Goal: Task Accomplishment & Management: Manage account settings

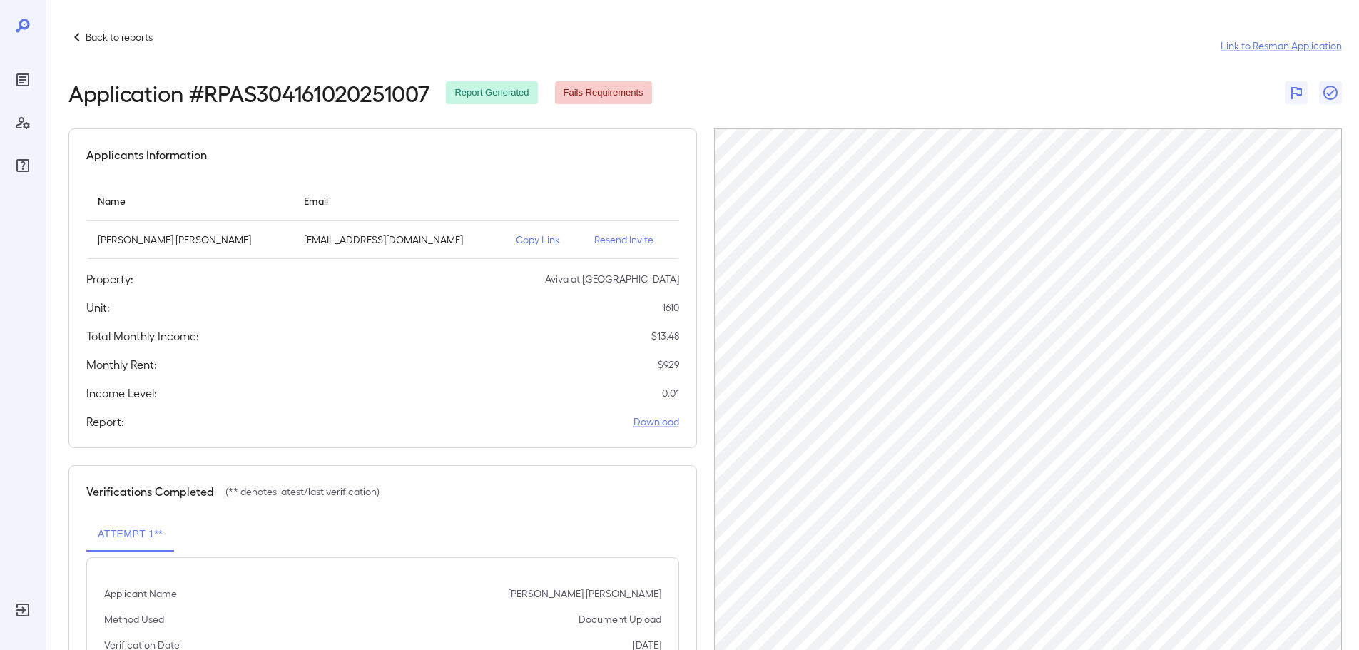
click at [516, 239] on p "Copy Link" at bounding box center [544, 240] width 56 height 14
click at [104, 44] on div "Back to reports" at bounding box center [110, 37] width 84 height 17
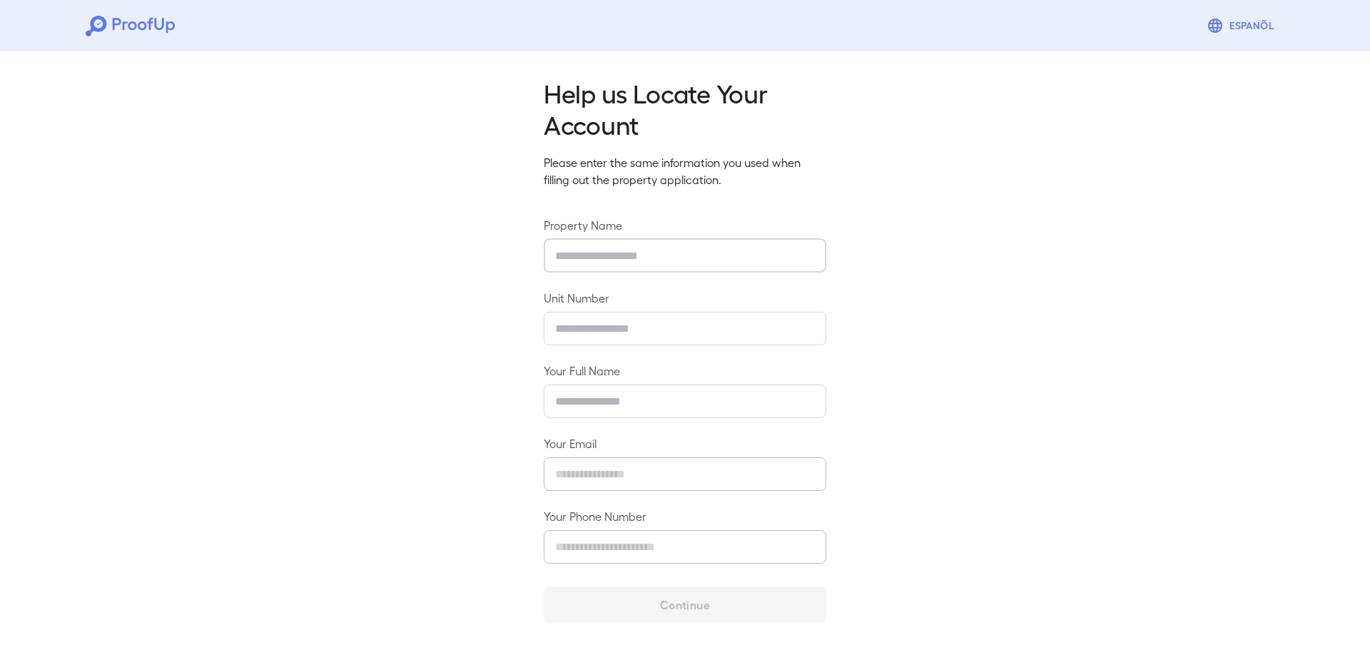
click at [669, 252] on input "text" at bounding box center [685, 256] width 283 height 34
type input "**********"
click at [658, 327] on input "text" at bounding box center [685, 329] width 283 height 34
click at [984, 138] on div "**********" at bounding box center [685, 346] width 1370 height 601
click at [606, 335] on input "text" at bounding box center [685, 329] width 283 height 34
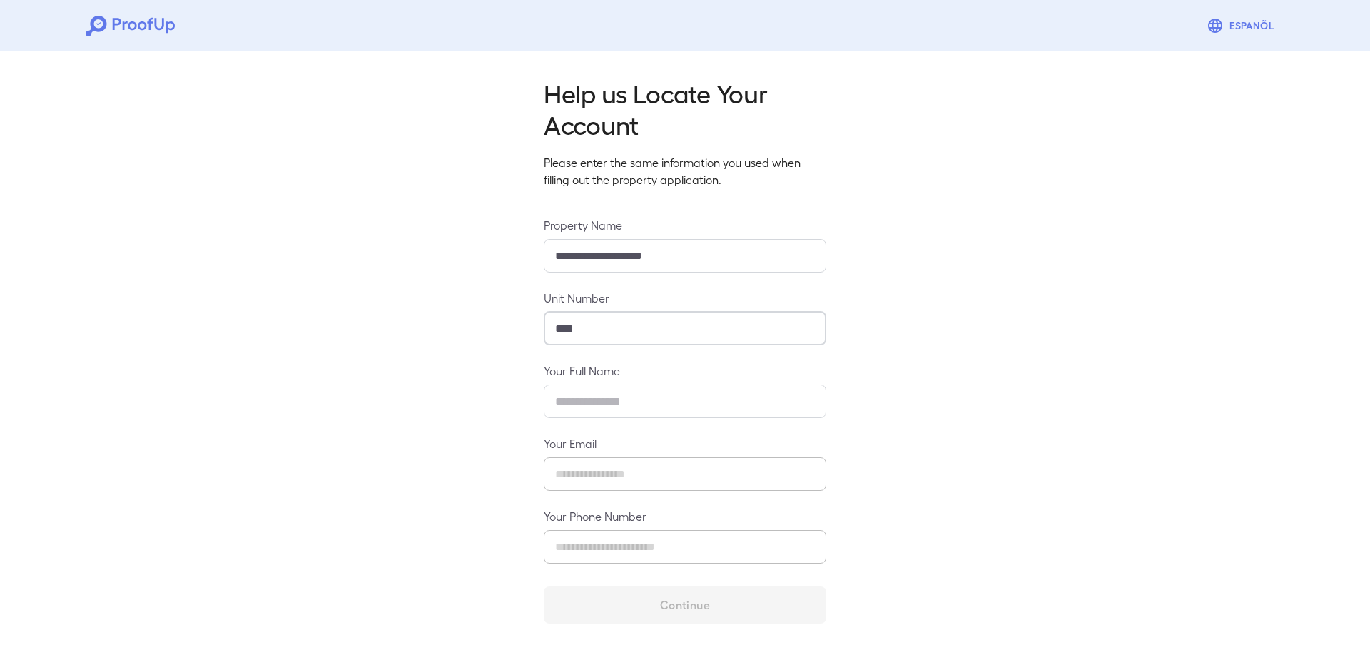
type input "****"
type input "**********"
click at [607, 330] on input "****" at bounding box center [685, 329] width 283 height 34
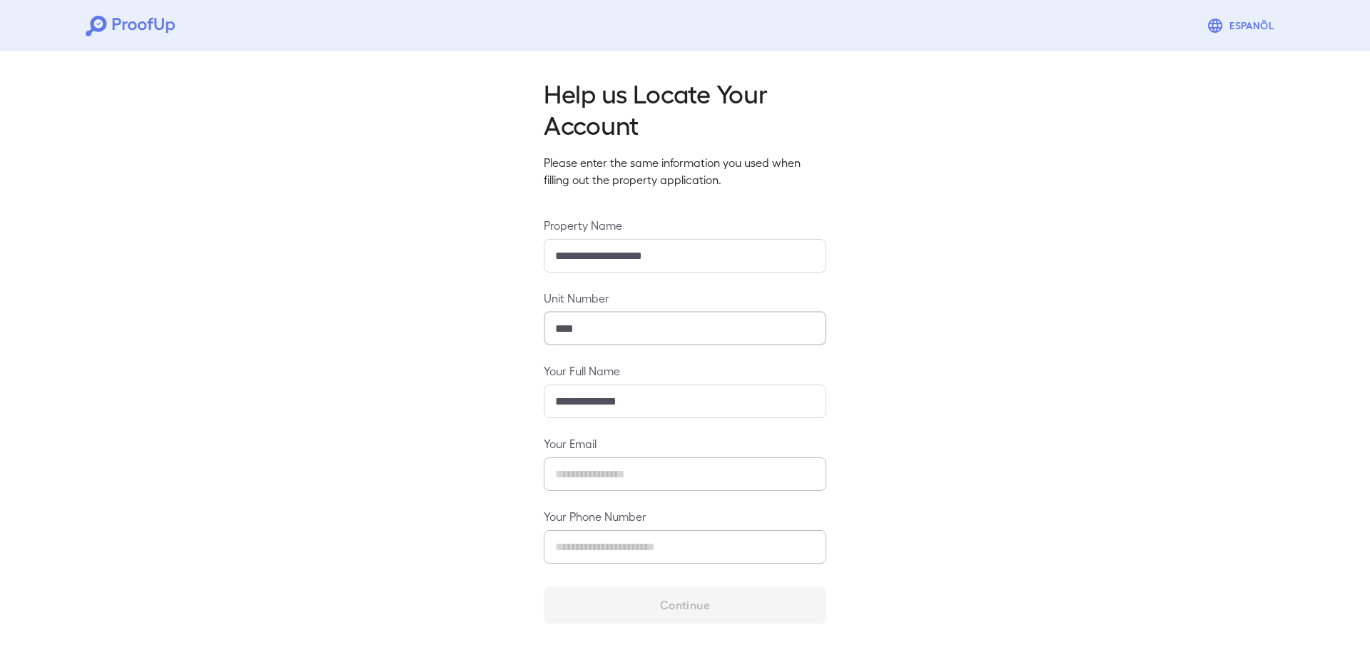
type input "****"
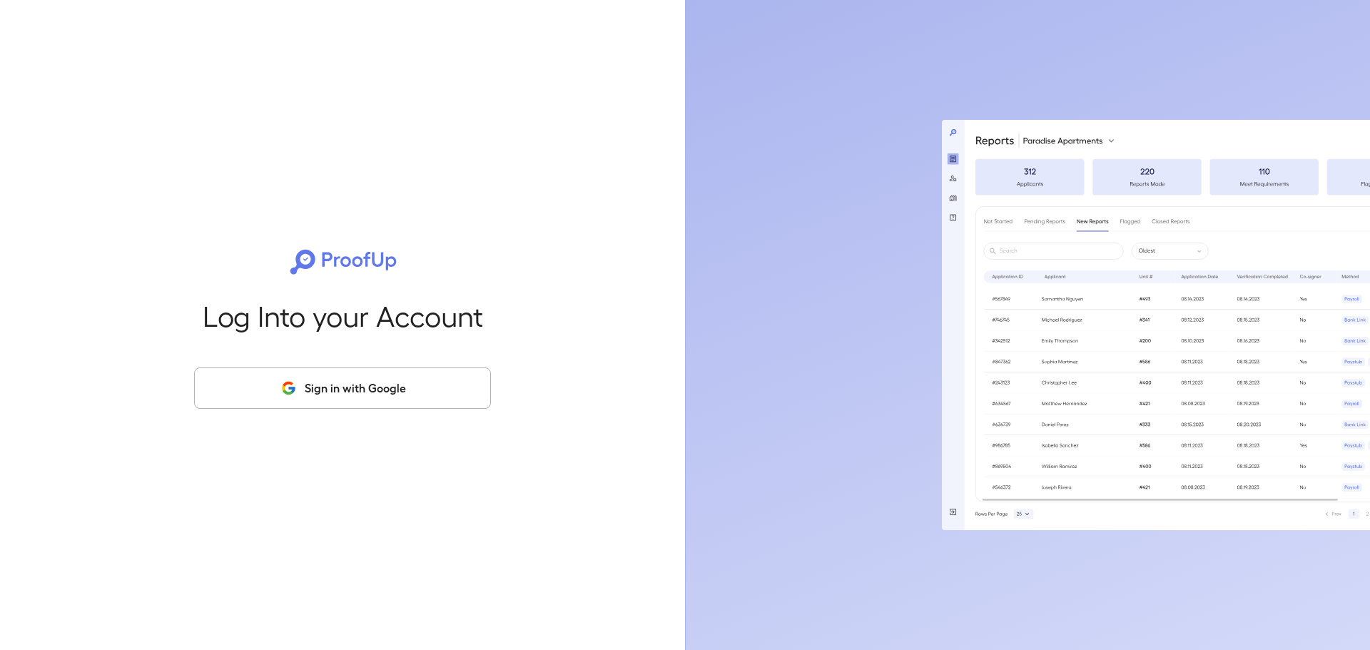
click at [327, 382] on button "Sign in with Google" at bounding box center [342, 387] width 297 height 41
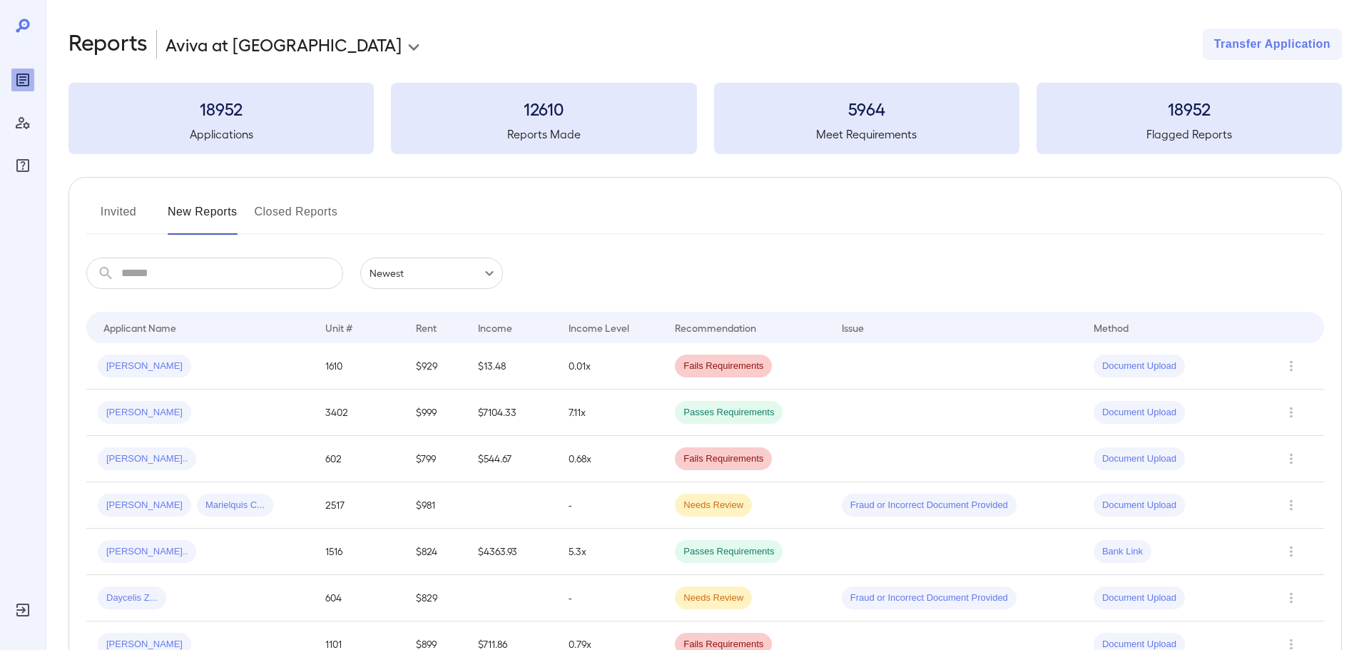
click at [578, 208] on div "Invited New Reports Closed Reports" at bounding box center [705, 218] width 1238 height 34
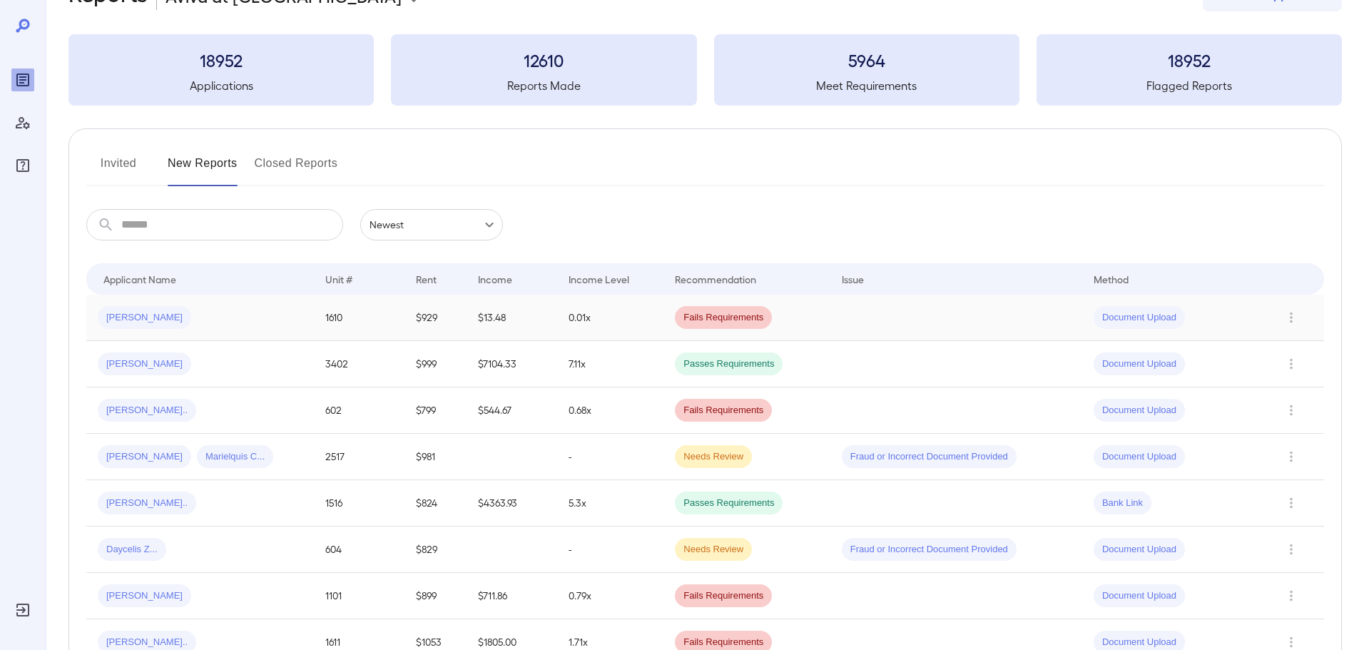
scroll to position [71, 0]
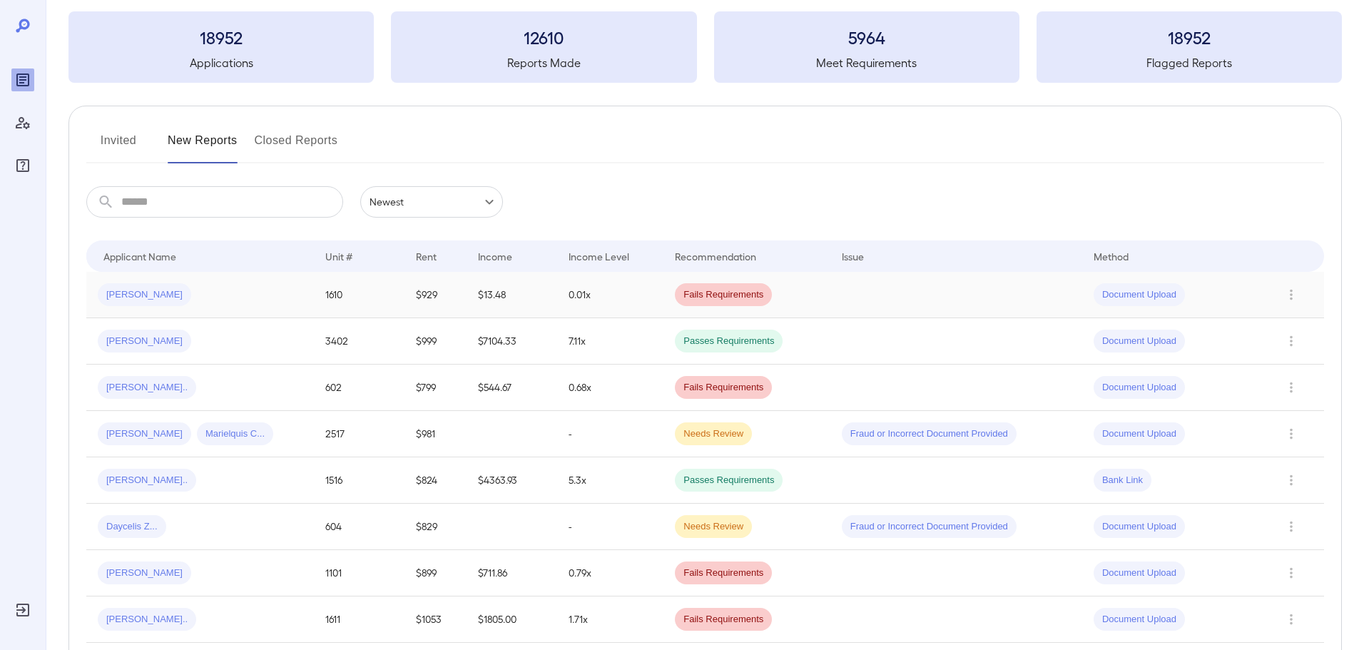
click at [142, 297] on span "Margarita R..." at bounding box center [144, 295] width 93 height 14
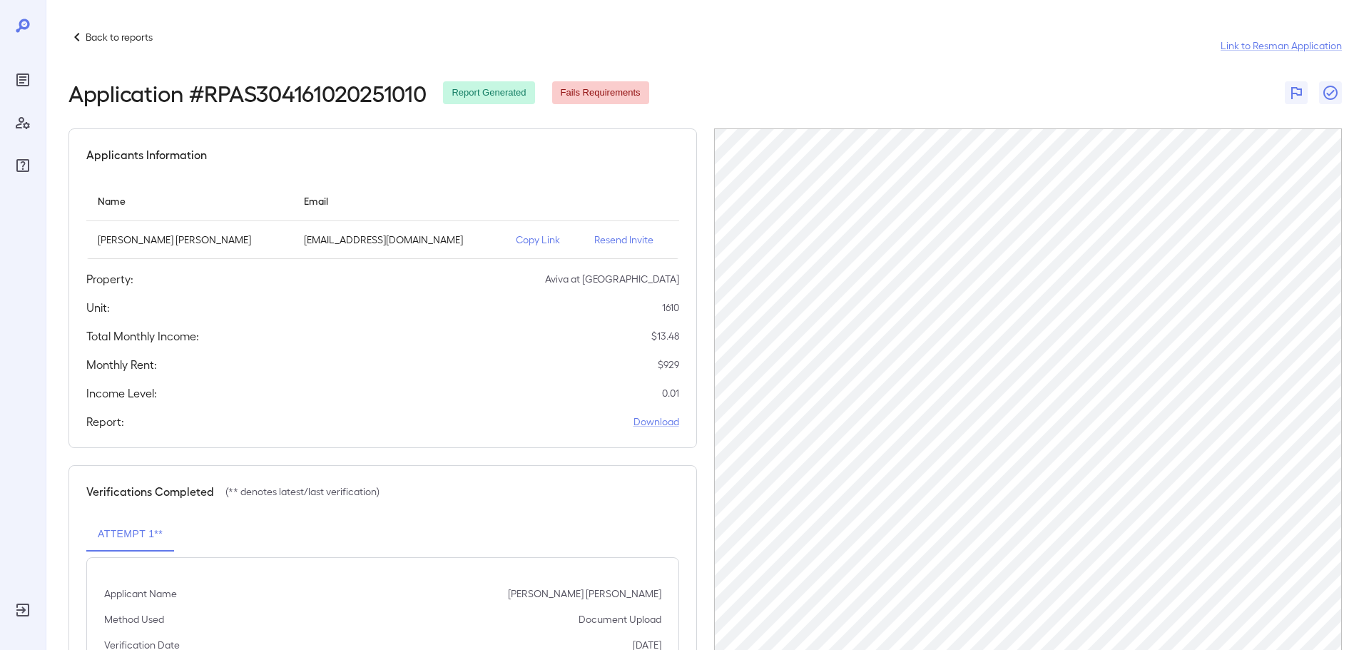
click at [527, 168] on div "Applicants Information Name Email Margarita Rodriguez Jaimes rodriga304@gmail.c…" at bounding box center [382, 288] width 629 height 320
click at [516, 243] on p "Copy Link" at bounding box center [544, 240] width 56 height 14
click at [117, 34] on p "Back to reports" at bounding box center [119, 37] width 67 height 14
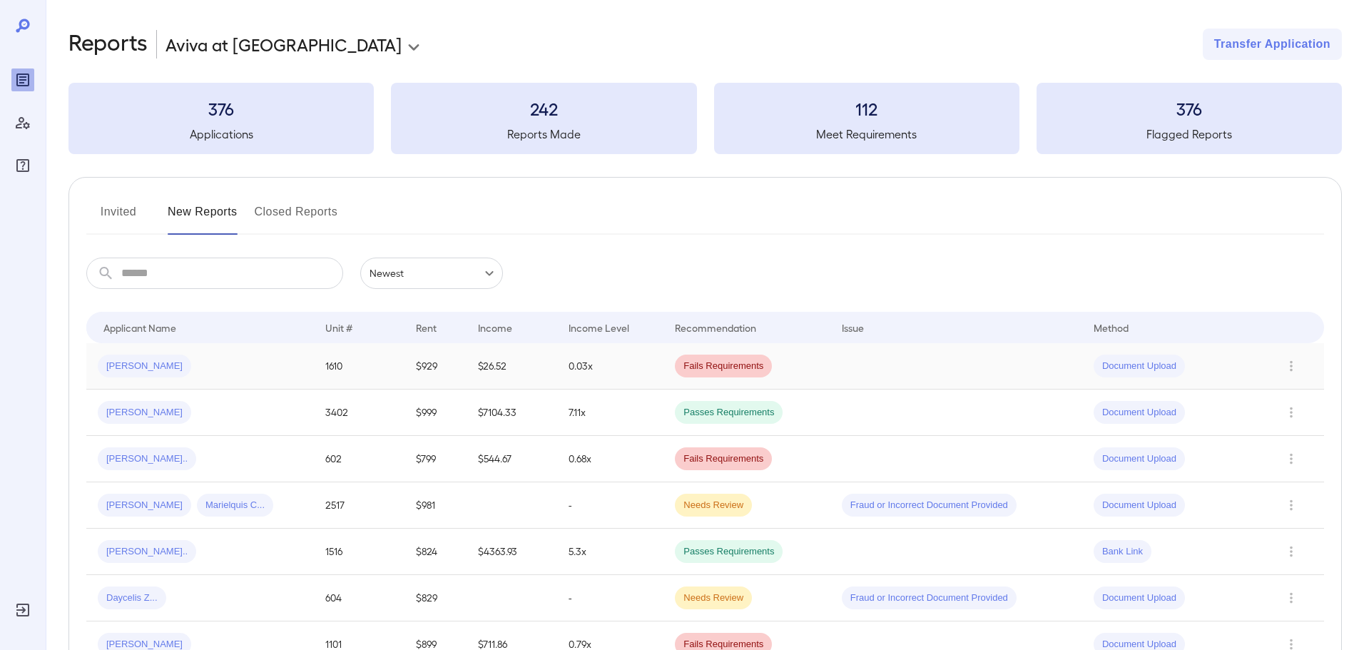
click at [203, 375] on div "Margarita R..." at bounding box center [200, 366] width 205 height 23
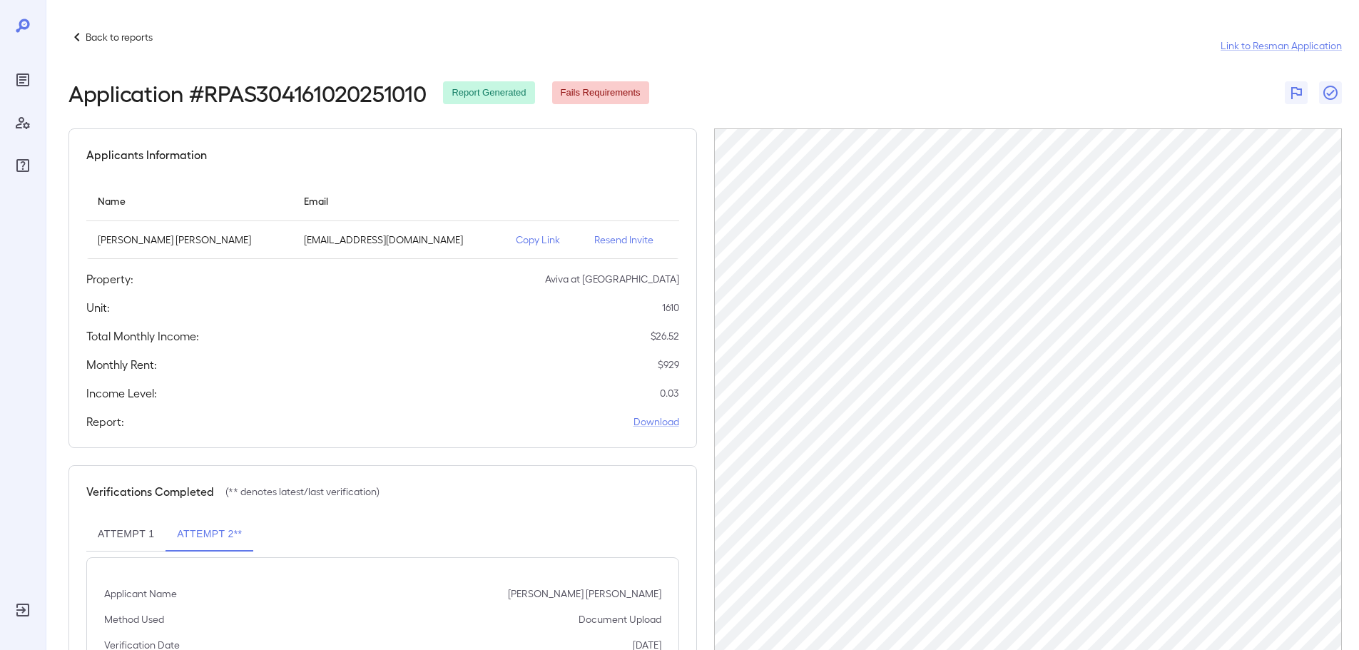
click at [516, 245] on p "Copy Link" at bounding box center [544, 240] width 56 height 14
click at [505, 232] on td "Copy Link" at bounding box center [543, 240] width 78 height 38
click at [516, 240] on p "Copy Link" at bounding box center [544, 240] width 56 height 14
click at [81, 34] on icon at bounding box center [76, 37] width 17 height 17
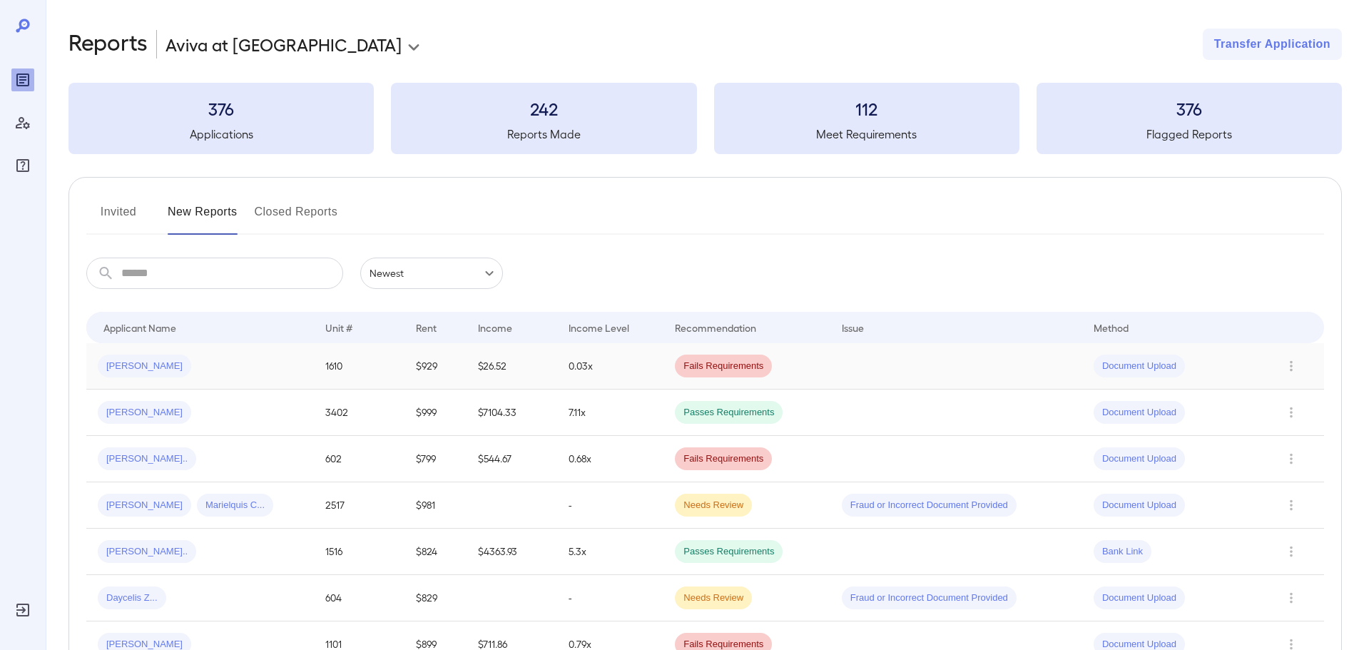
click at [587, 380] on td "0.03x" at bounding box center [610, 366] width 106 height 46
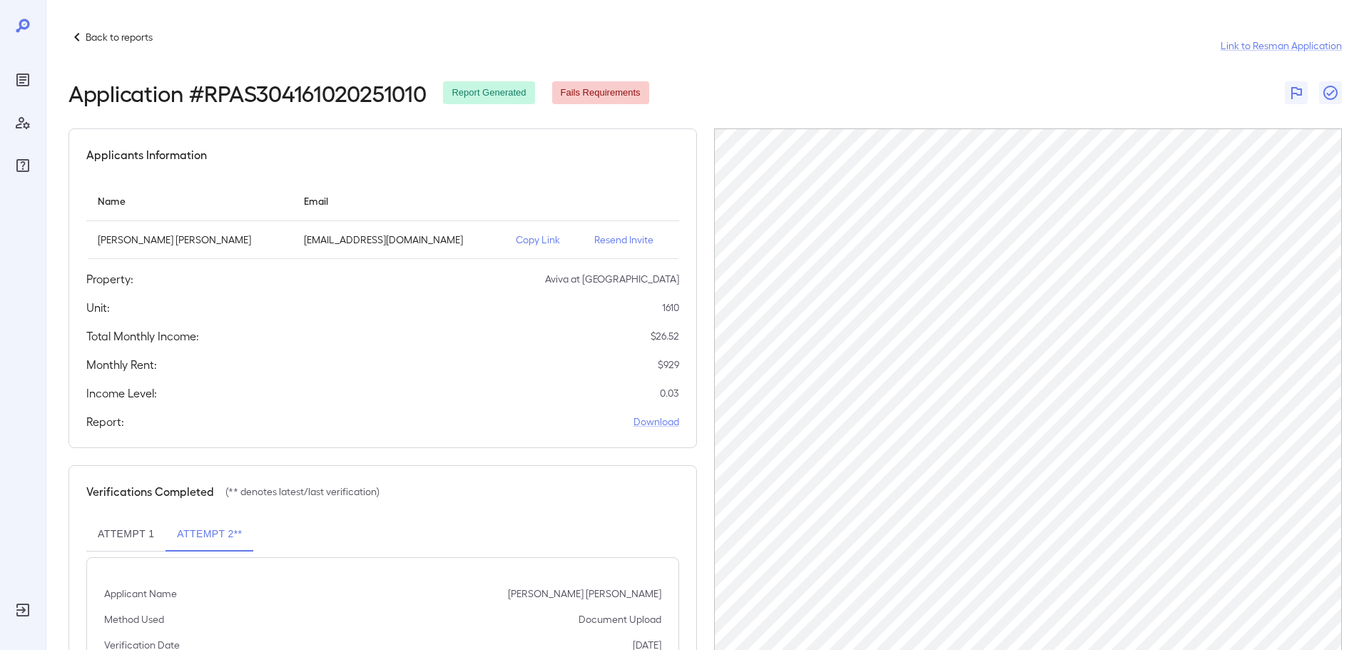
click at [118, 39] on p "Back to reports" at bounding box center [119, 37] width 67 height 14
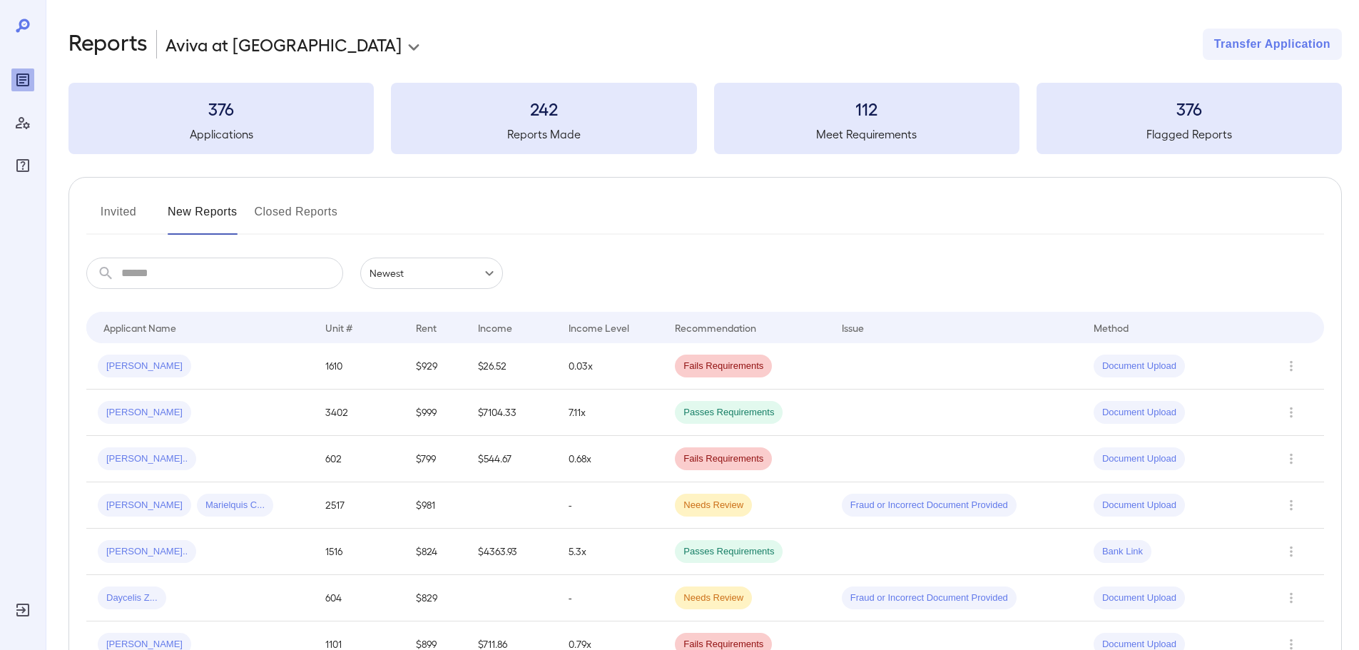
click at [689, 35] on div "**********" at bounding box center [705, 44] width 1274 height 31
click at [118, 221] on button "Invited" at bounding box center [118, 218] width 64 height 34
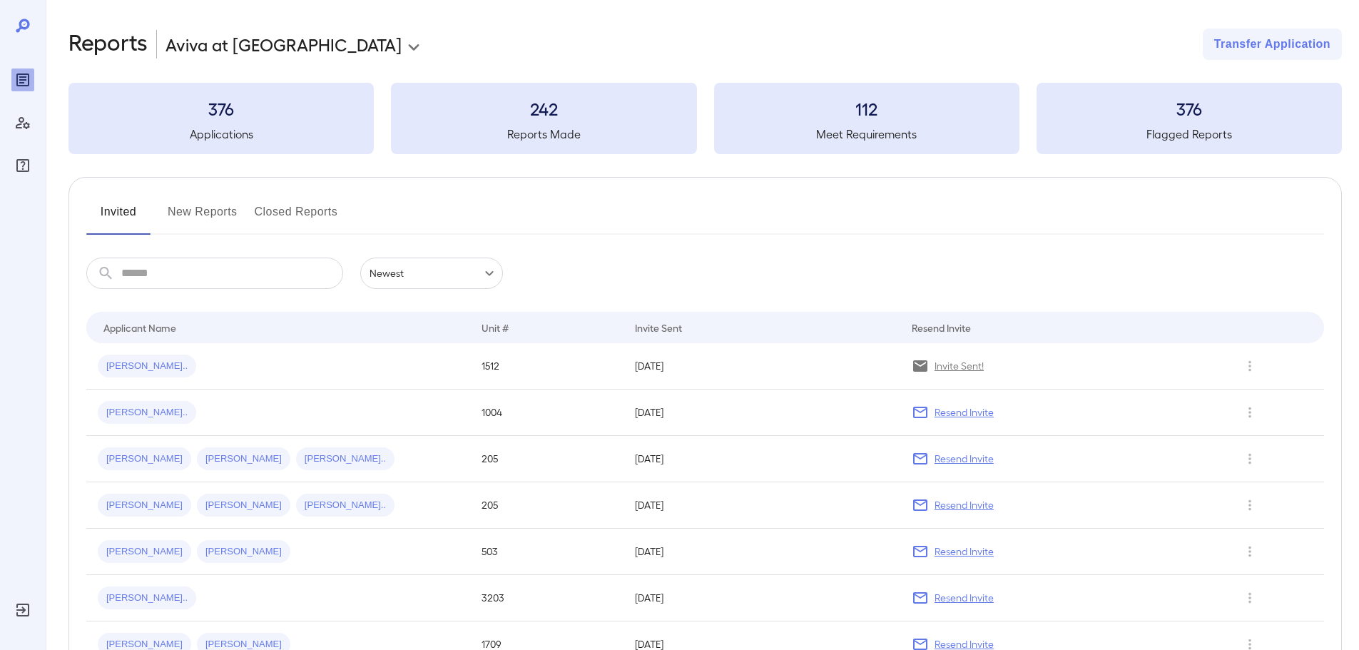
click at [199, 214] on button "New Reports" at bounding box center [203, 218] width 70 height 34
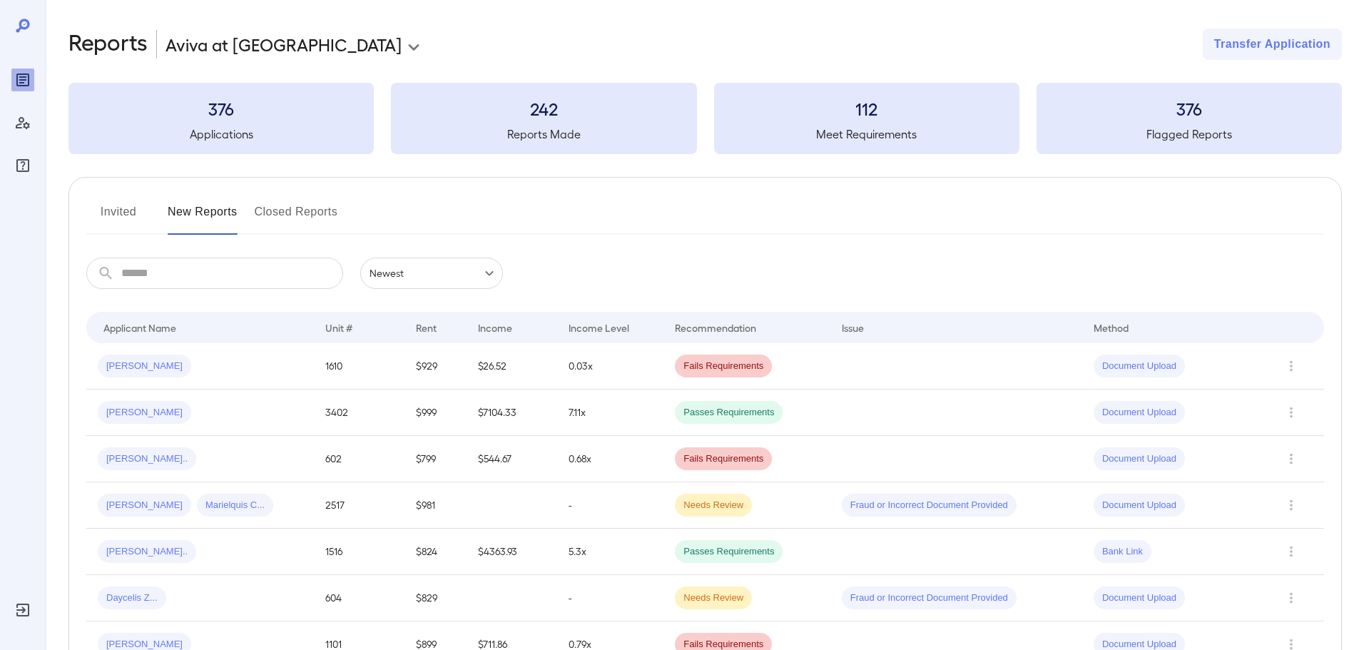
click at [112, 218] on button "Invited" at bounding box center [118, 218] width 64 height 34
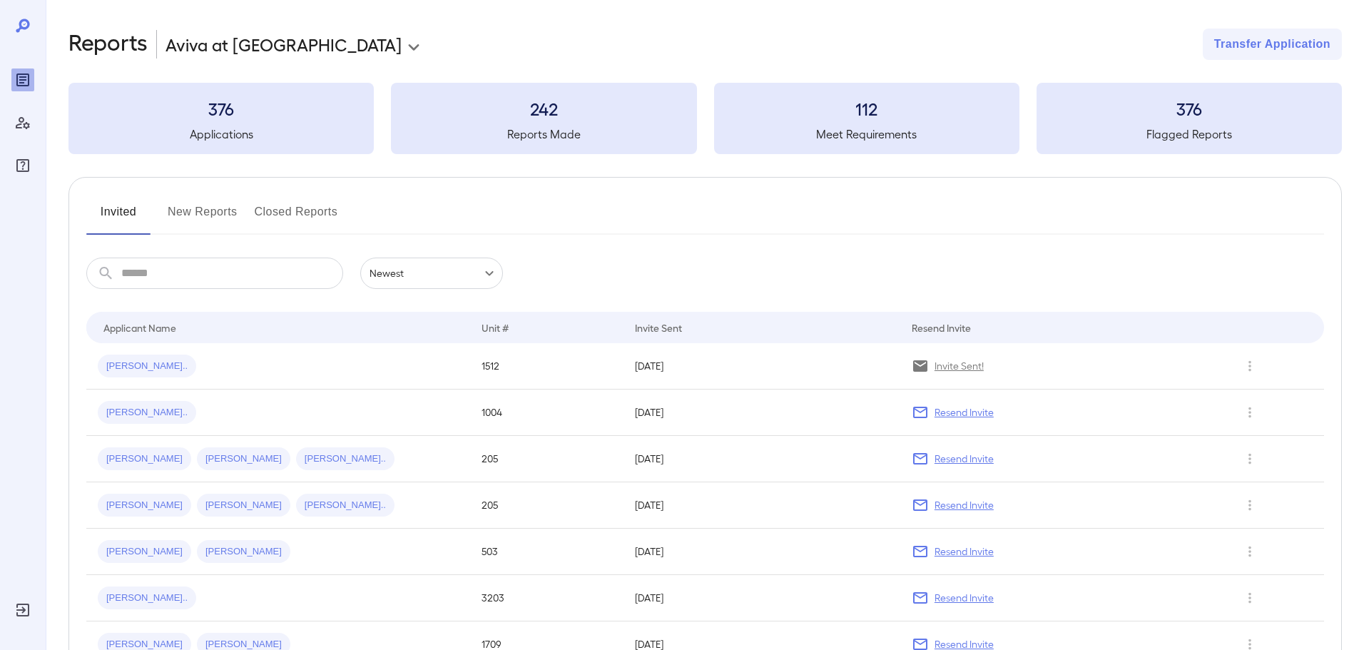
click at [205, 220] on button "New Reports" at bounding box center [203, 218] width 70 height 34
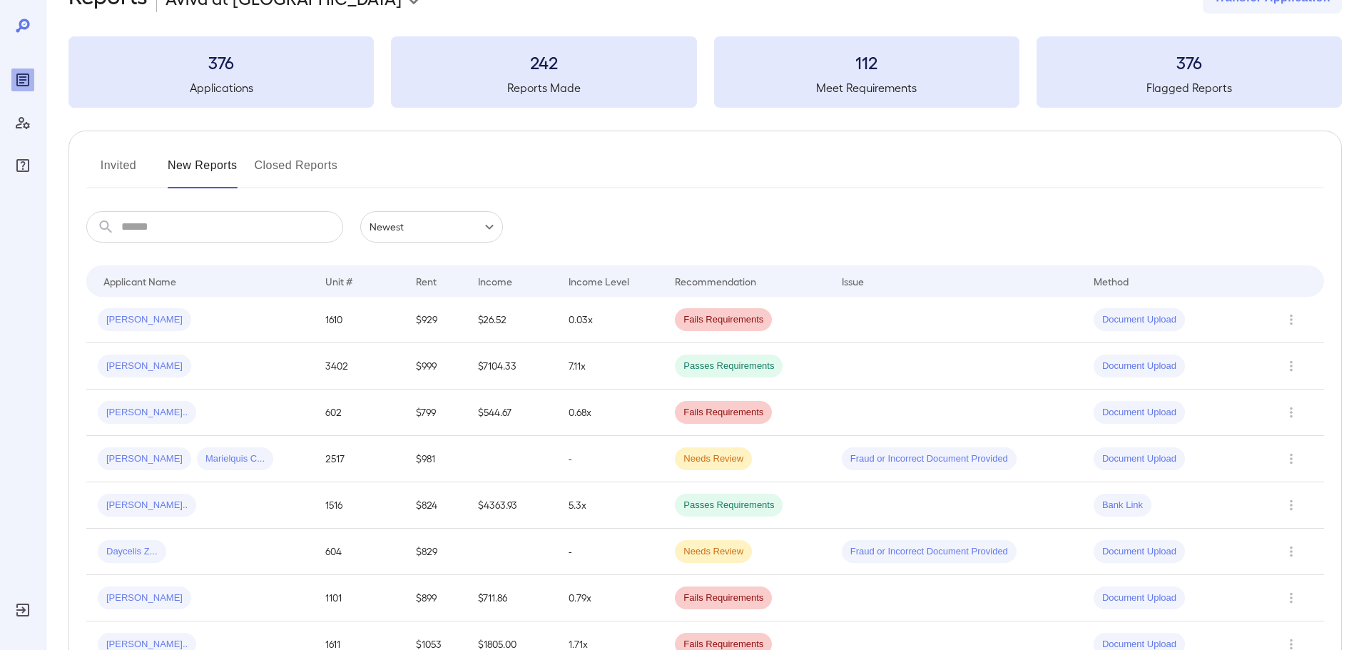
scroll to position [71, 0]
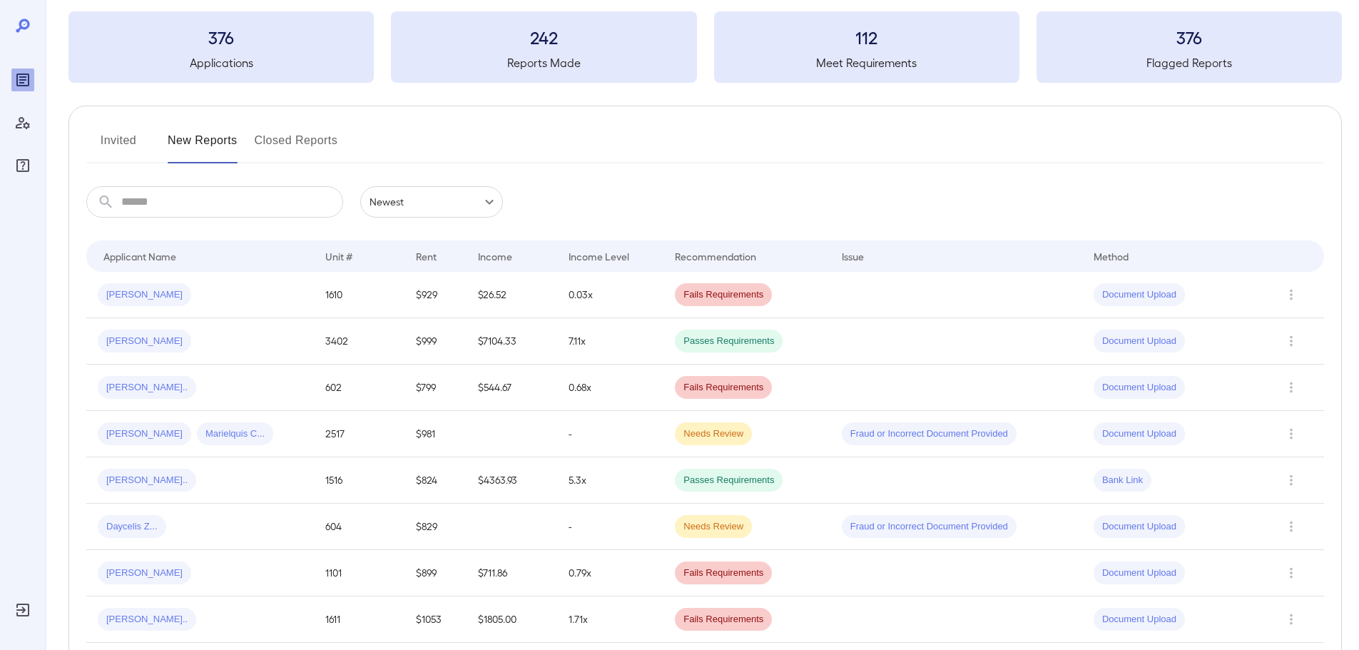
click at [468, 153] on div "Invited New Reports Closed Reports" at bounding box center [705, 146] width 1238 height 34
click at [372, 280] on td "1610" at bounding box center [359, 295] width 91 height 46
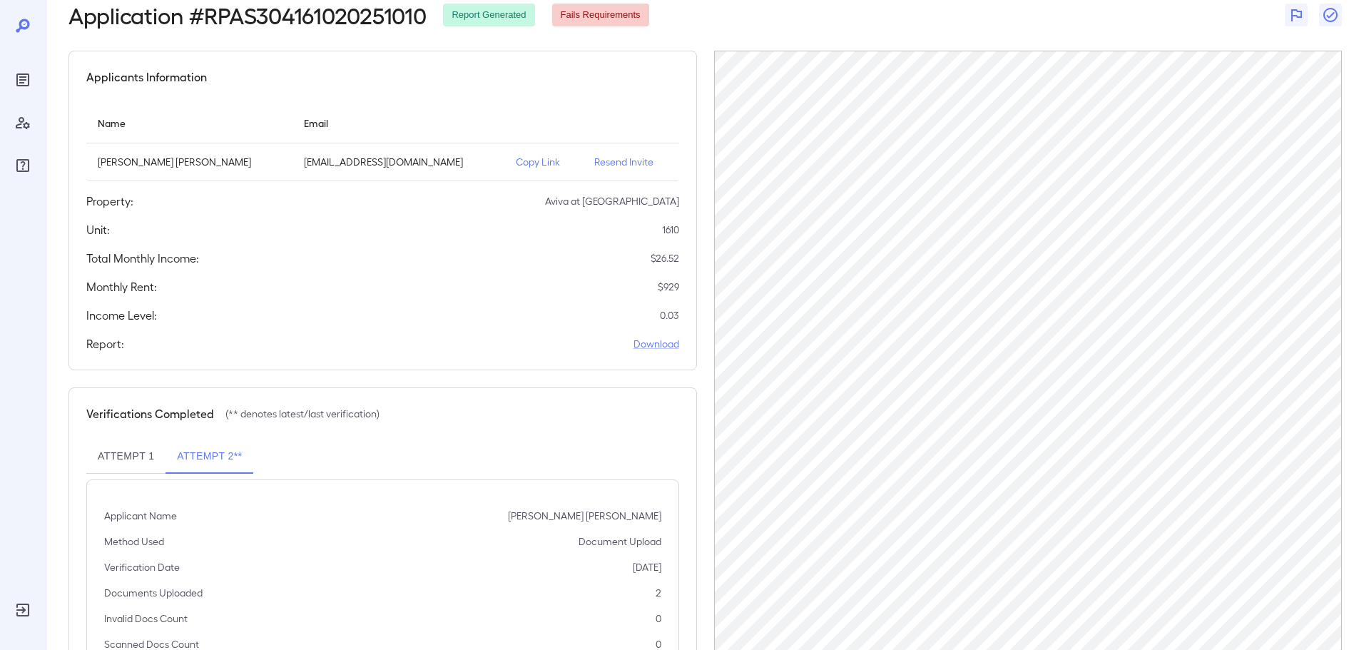
scroll to position [1, 0]
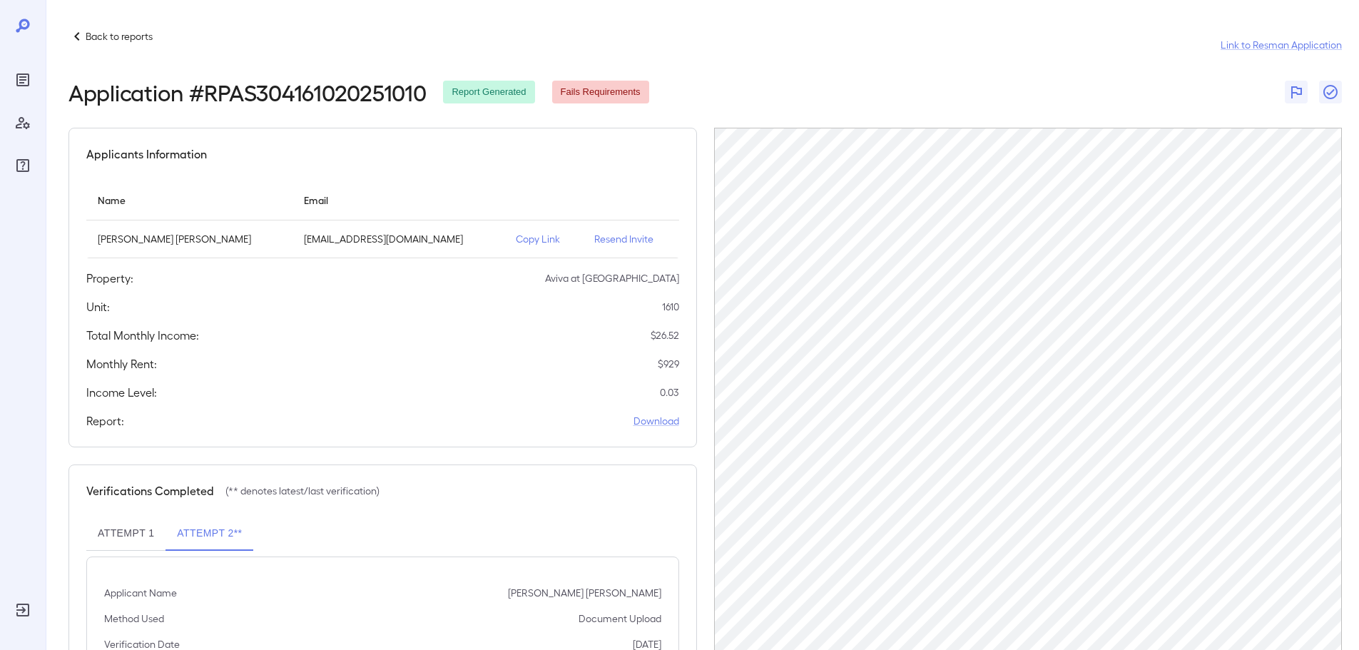
click at [516, 238] on p "Copy Link" at bounding box center [544, 239] width 56 height 14
click at [108, 18] on div "Back to reports Link to Resman Application Application # RPAS304161020251010 Re…" at bounding box center [703, 395] width 1314 height 793
click at [111, 30] on p "Back to reports" at bounding box center [119, 36] width 67 height 14
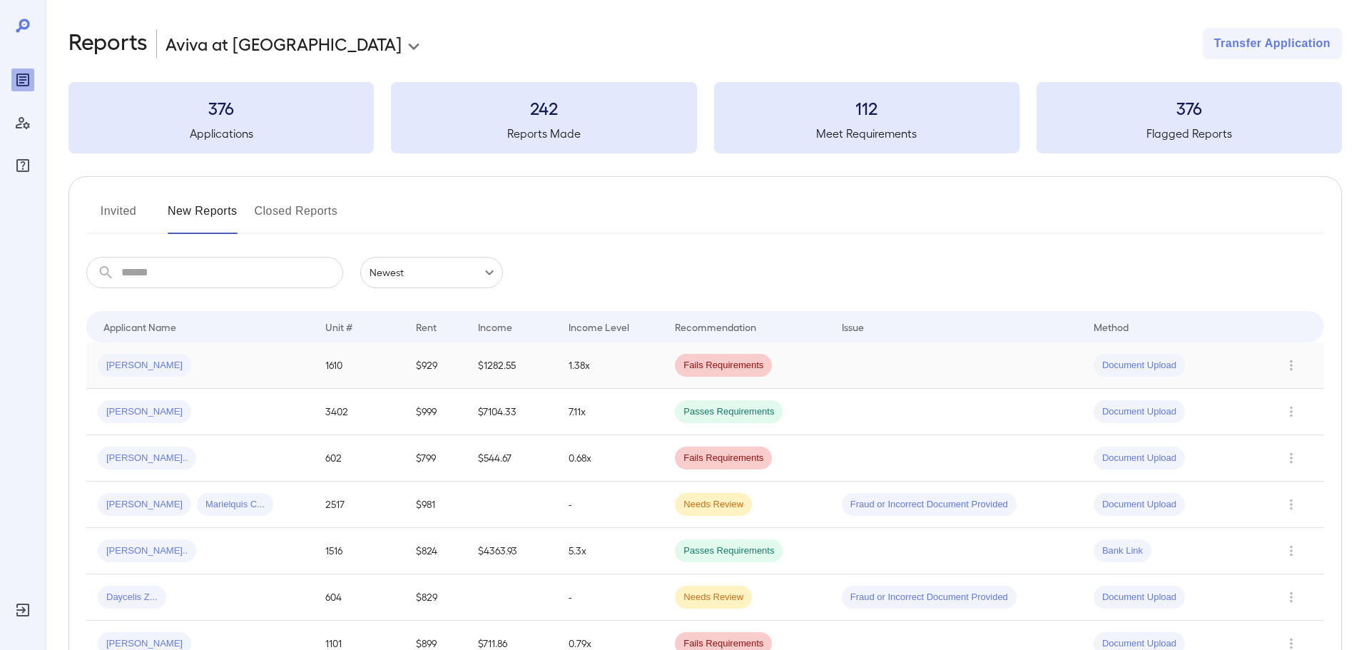
click at [580, 375] on td "1.38x" at bounding box center [610, 365] width 106 height 46
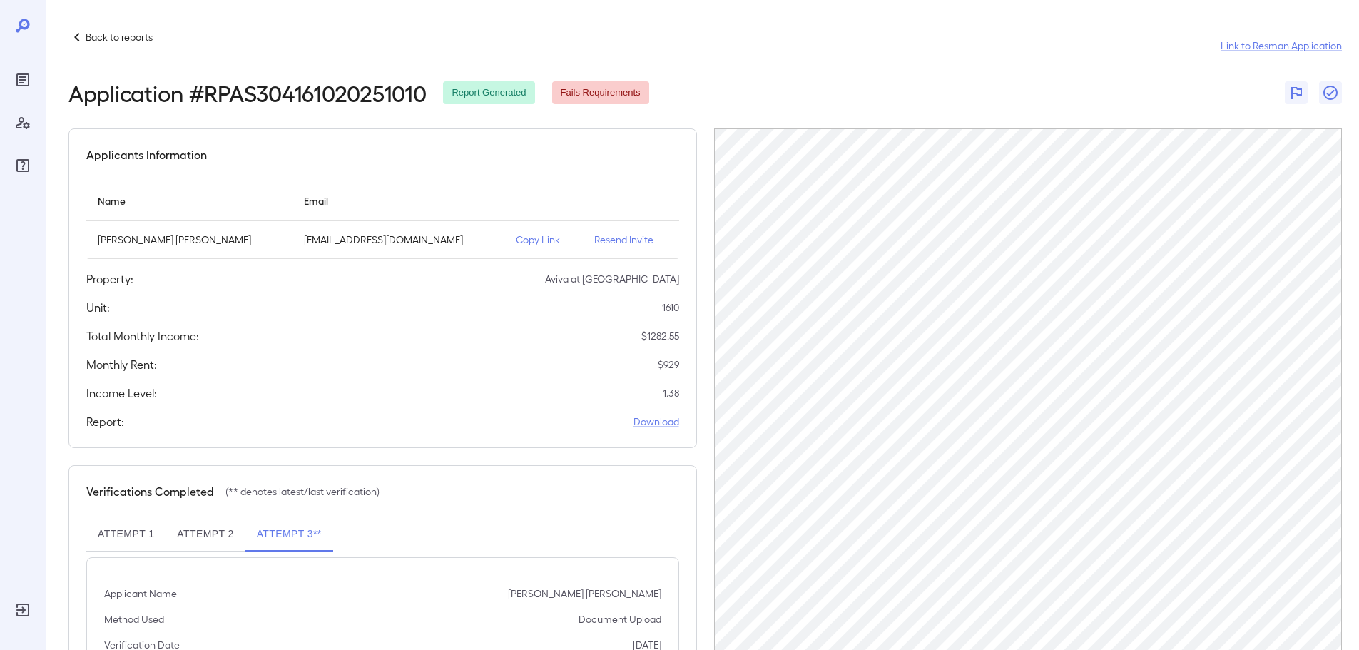
click at [125, 38] on p "Back to reports" at bounding box center [119, 37] width 67 height 14
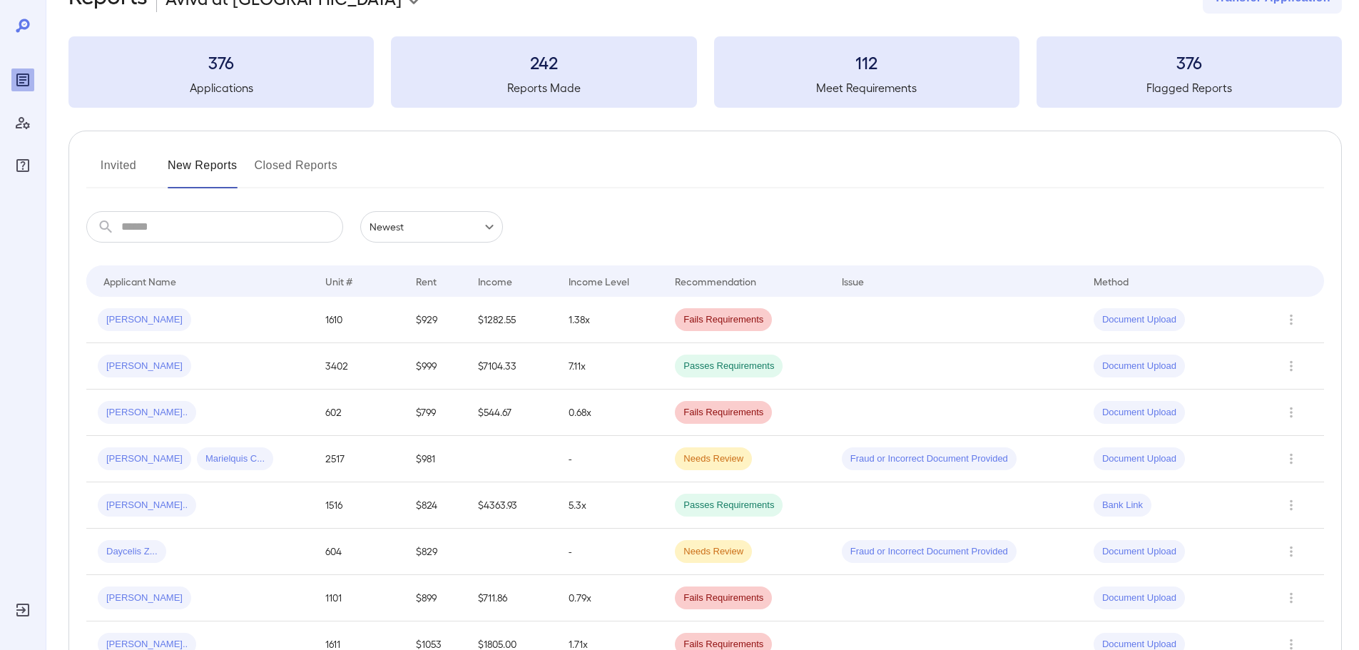
scroll to position [71, 0]
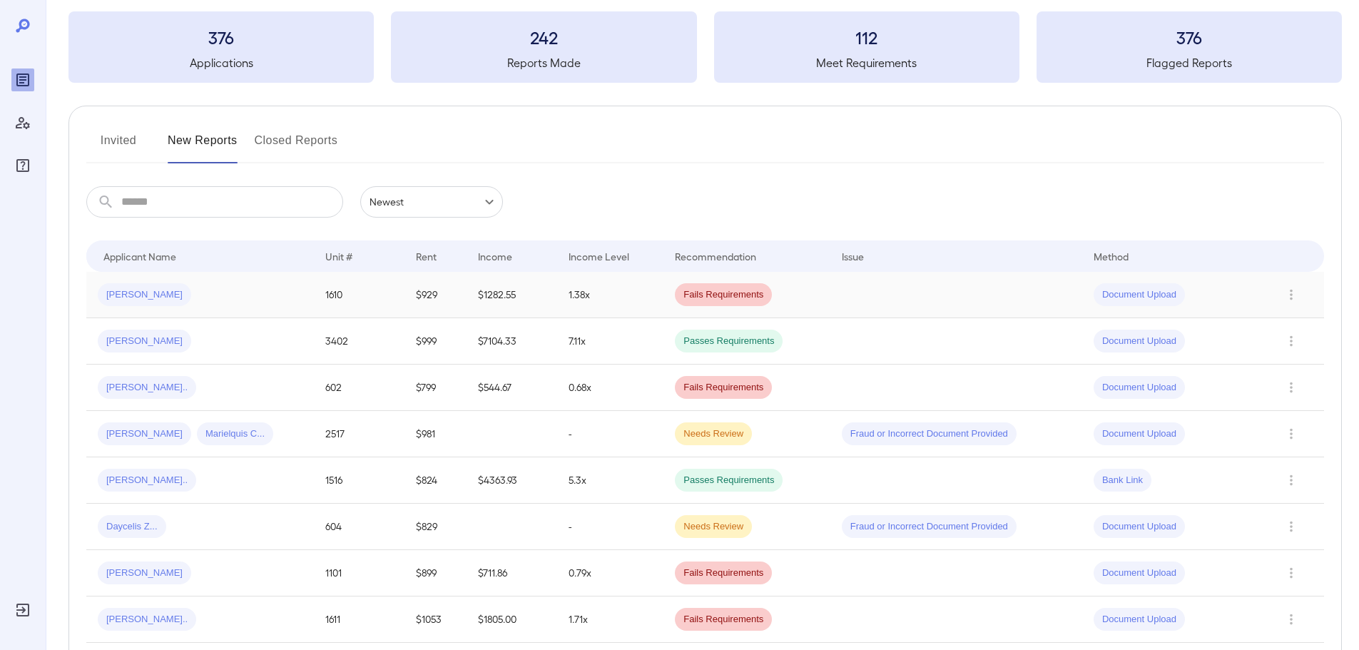
click at [467, 292] on td "$1282.55" at bounding box center [512, 295] width 91 height 46
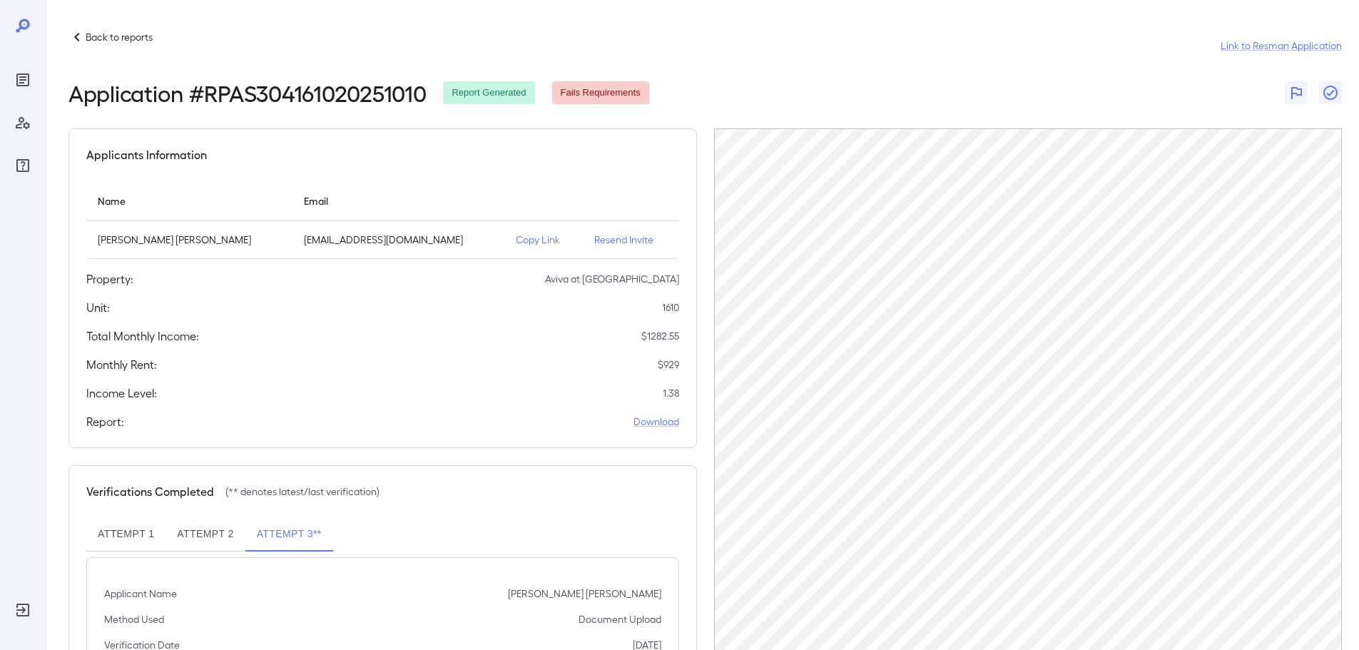
click at [499, 160] on div "Applicants Information" at bounding box center [382, 154] width 593 height 17
click at [439, 335] on div "Total Monthly Income: $ 1282.55" at bounding box center [382, 336] width 593 height 17
click at [451, 336] on div "Total Monthly Income: $ 1282.55" at bounding box center [382, 336] width 593 height 17
click at [98, 41] on p "Back to reports" at bounding box center [119, 37] width 67 height 14
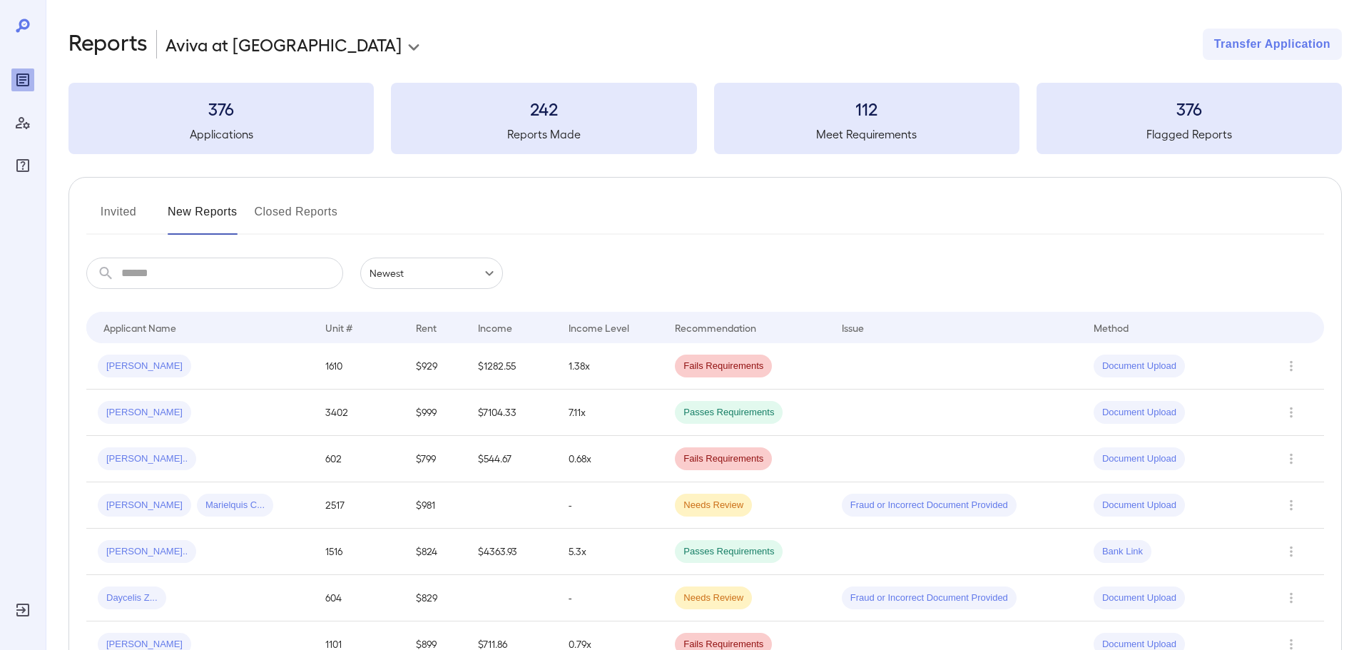
click at [547, 211] on div "Invited New Reports Closed Reports" at bounding box center [705, 218] width 1238 height 34
click at [533, 208] on div "Invited New Reports Closed Reports" at bounding box center [705, 218] width 1238 height 34
click at [113, 215] on button "Invited" at bounding box center [118, 218] width 64 height 34
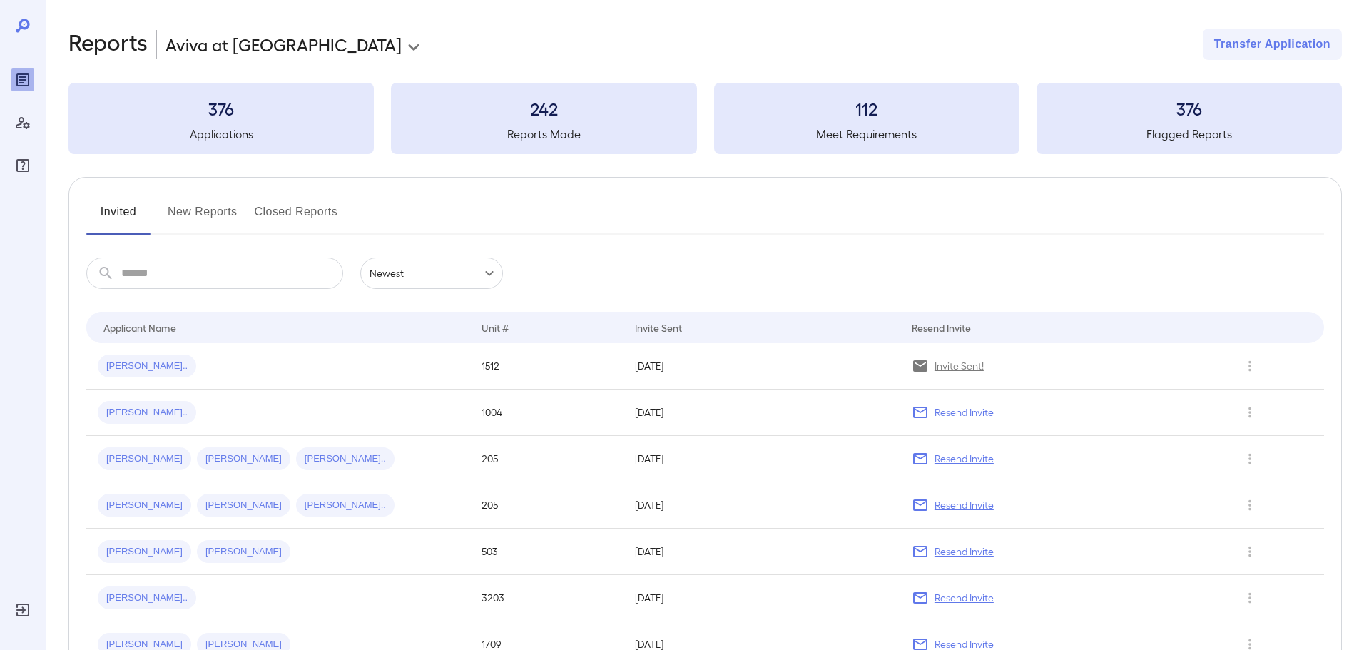
click at [201, 216] on button "New Reports" at bounding box center [203, 218] width 70 height 34
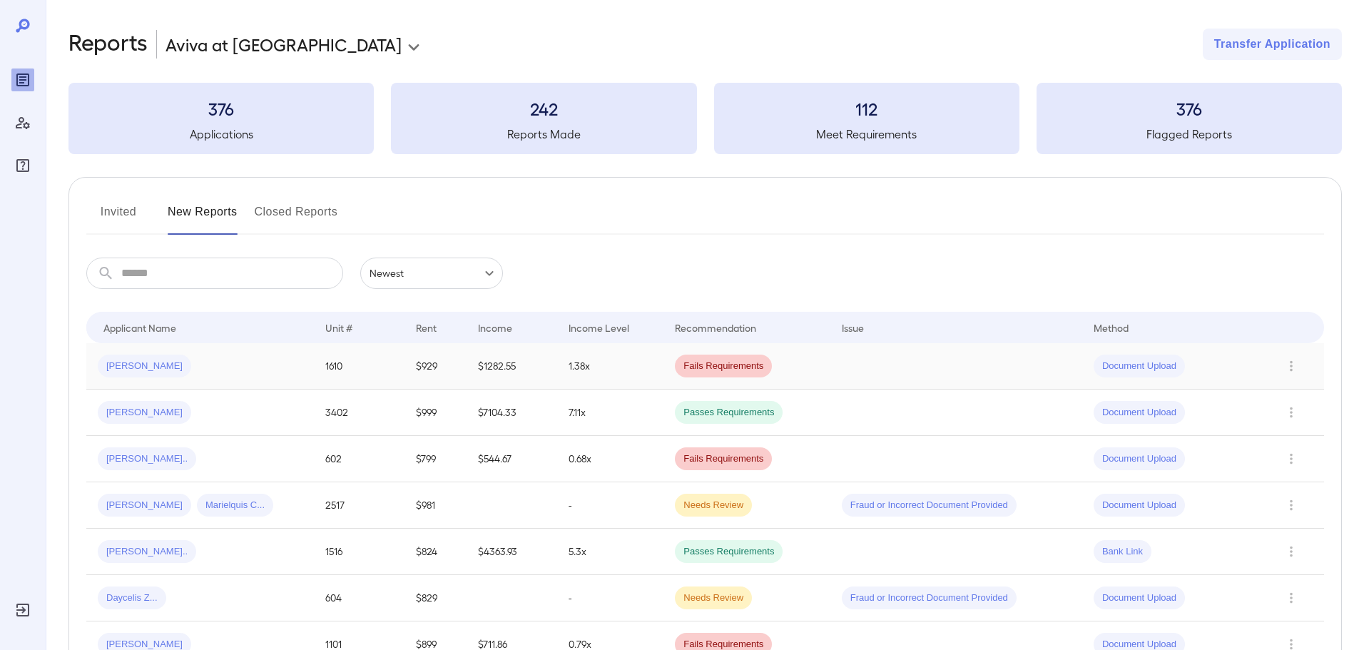
click at [218, 354] on td "Margarita R..." at bounding box center [200, 366] width 228 height 46
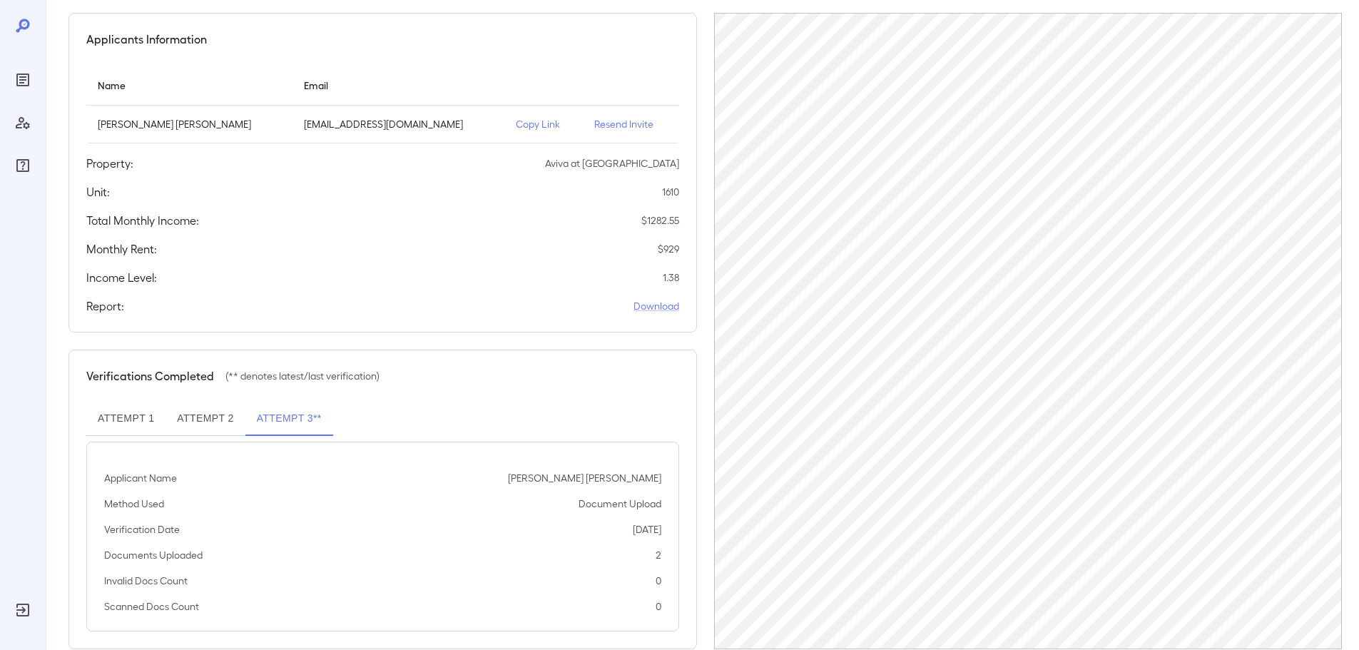
scroll to position [143, 0]
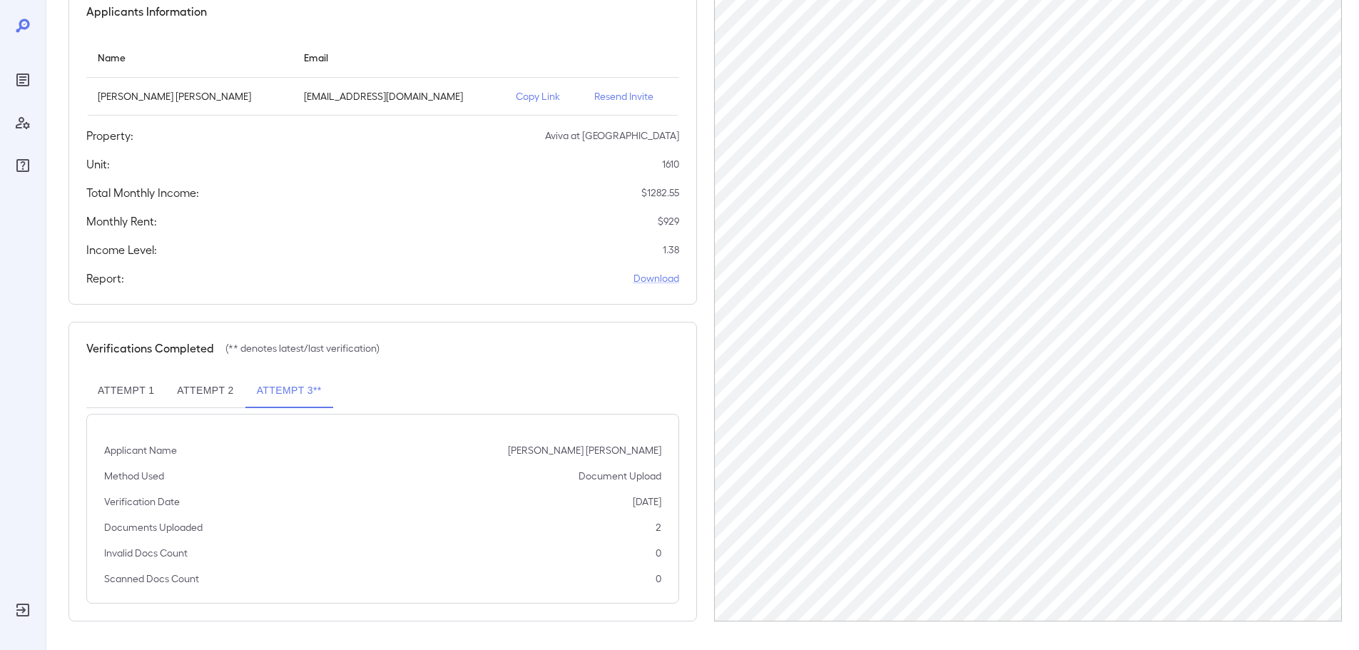
click at [220, 400] on button "Attempt 2" at bounding box center [205, 391] width 79 height 34
click at [128, 389] on button "Attempt 1" at bounding box center [125, 391] width 79 height 34
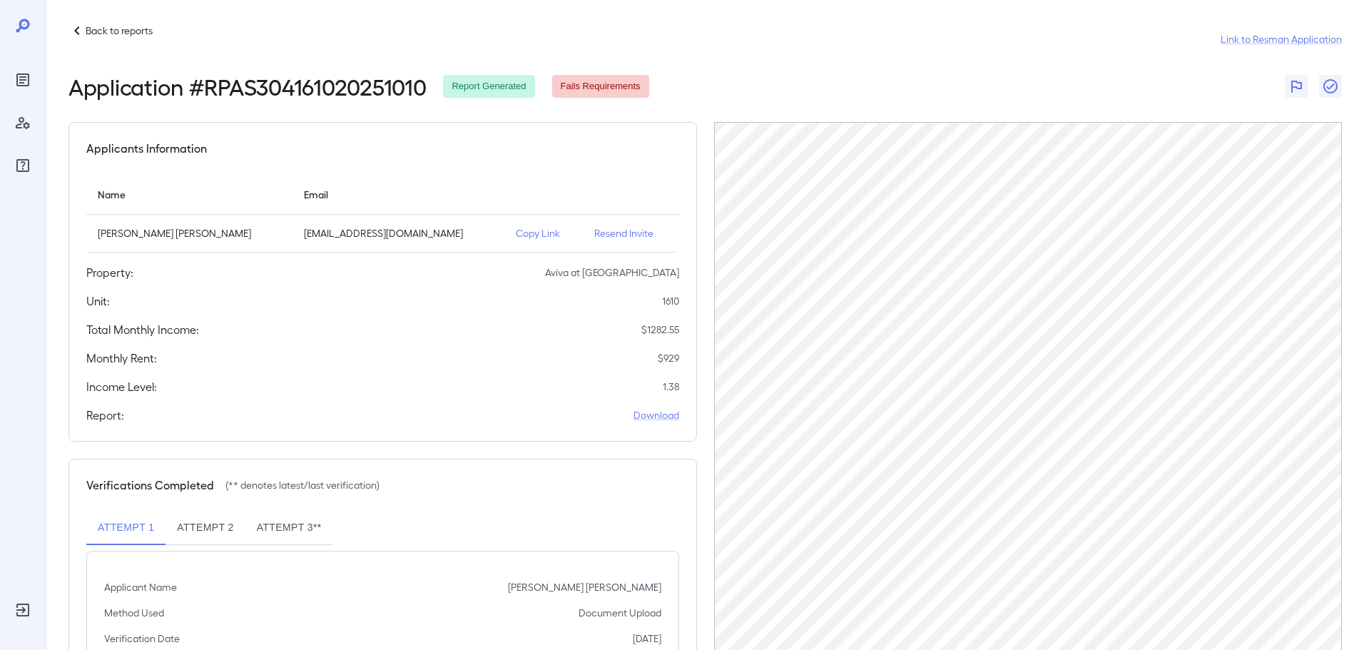
scroll to position [1, 0]
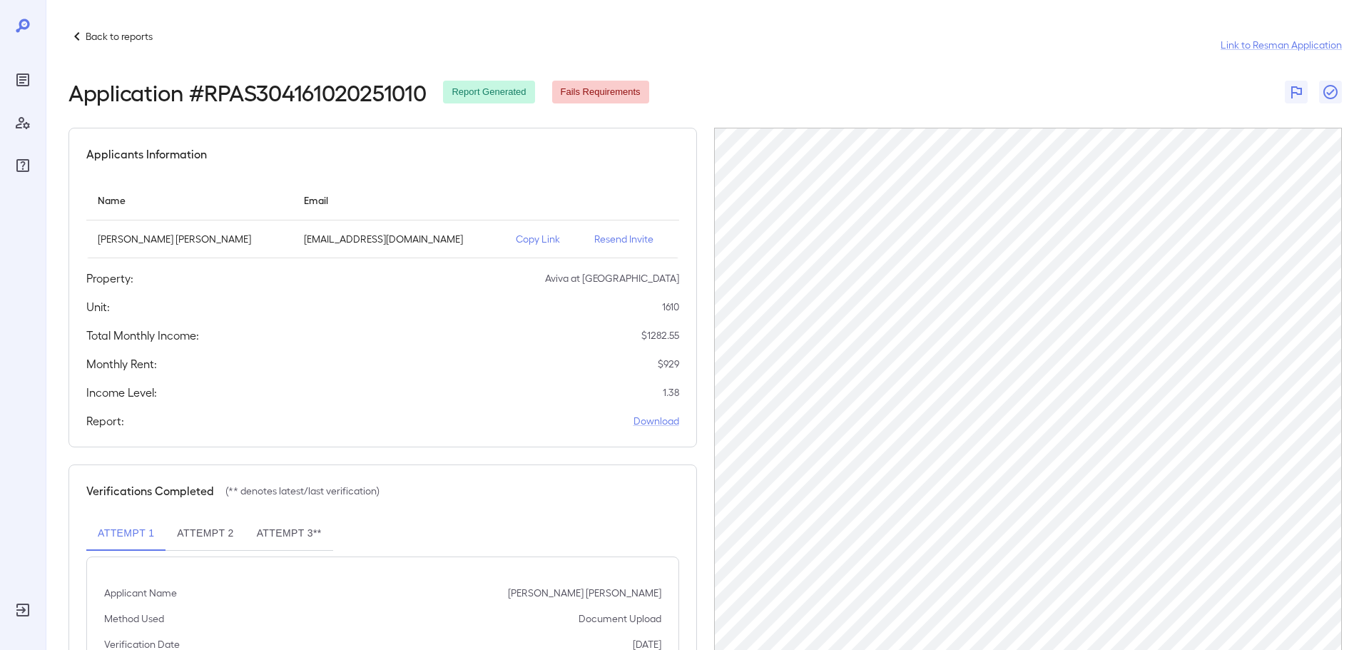
click at [516, 240] on p "Copy Link" at bounding box center [544, 239] width 56 height 14
click at [117, 36] on p "Back to reports" at bounding box center [119, 36] width 67 height 14
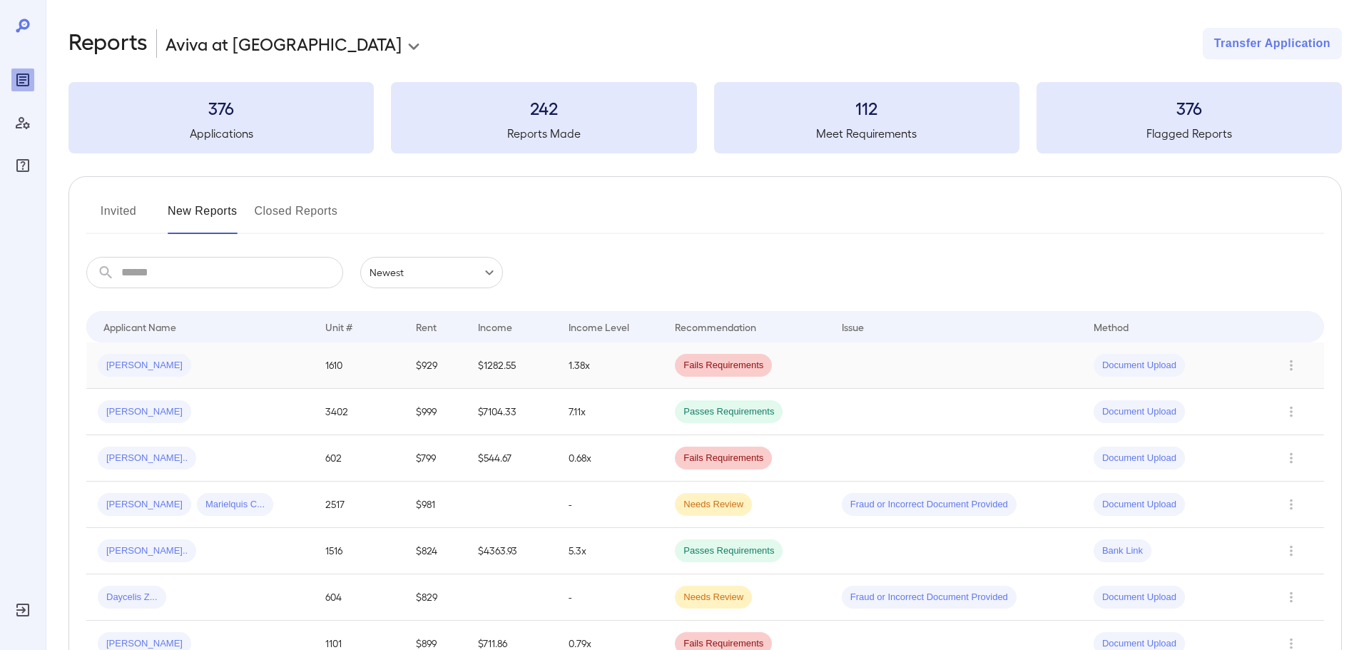
click at [562, 372] on td "1.38x" at bounding box center [610, 365] width 106 height 46
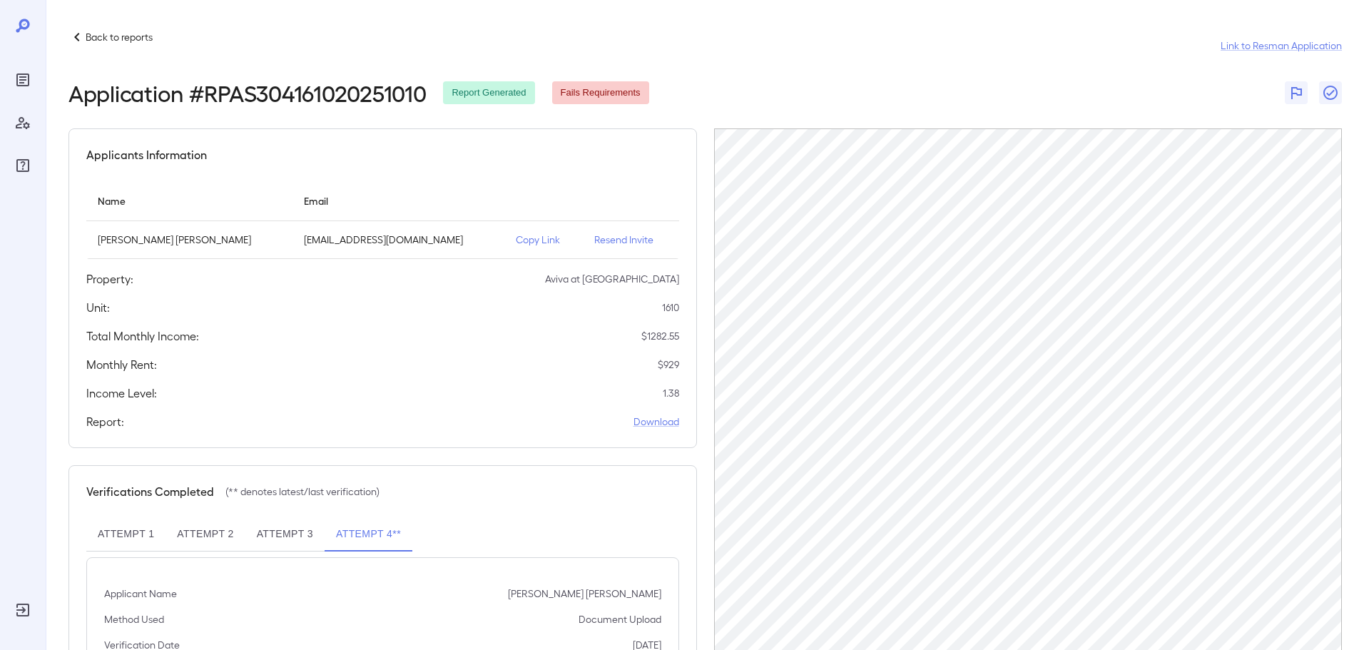
click at [522, 188] on th "simple table" at bounding box center [543, 201] width 78 height 41
click at [143, 29] on div "Back to reports" at bounding box center [110, 37] width 84 height 17
